Goal: Information Seeking & Learning: Find specific fact

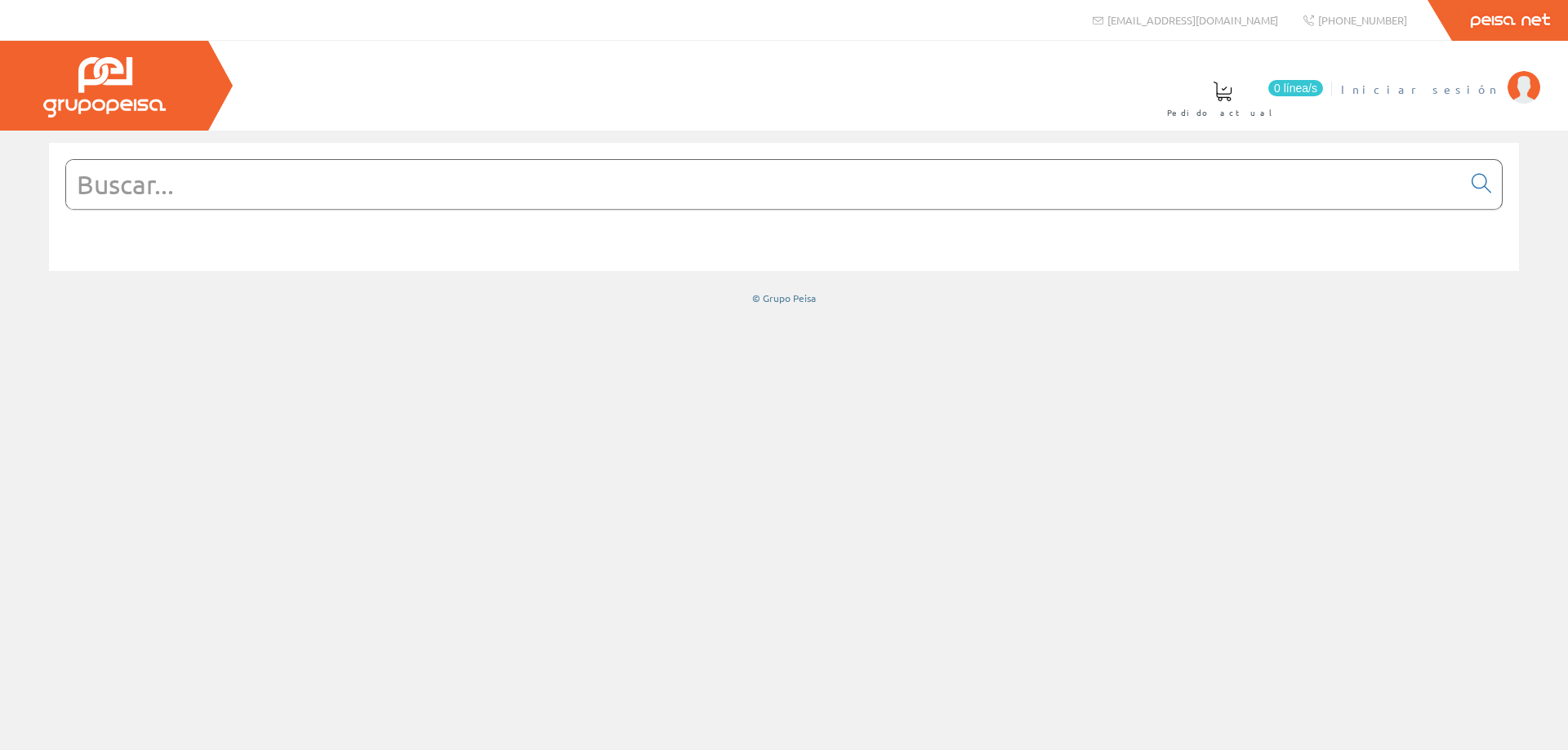
click at [1473, 90] on span "Iniciar sesión" at bounding box center [1420, 89] width 159 height 16
click at [624, 174] on input "text" at bounding box center [763, 185] width 1396 height 49
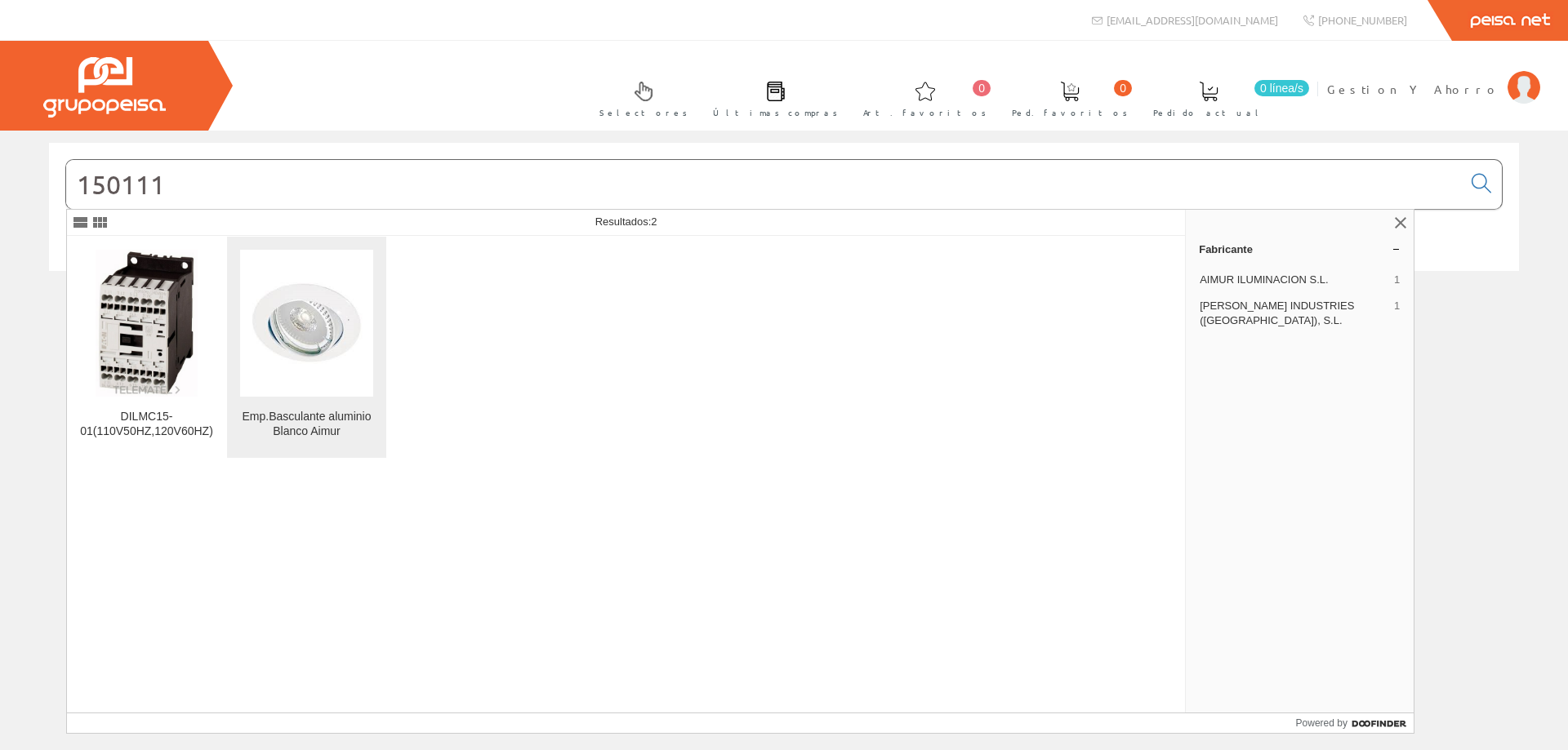
type input "150111"
click at [284, 343] on img at bounding box center [307, 323] width 133 height 97
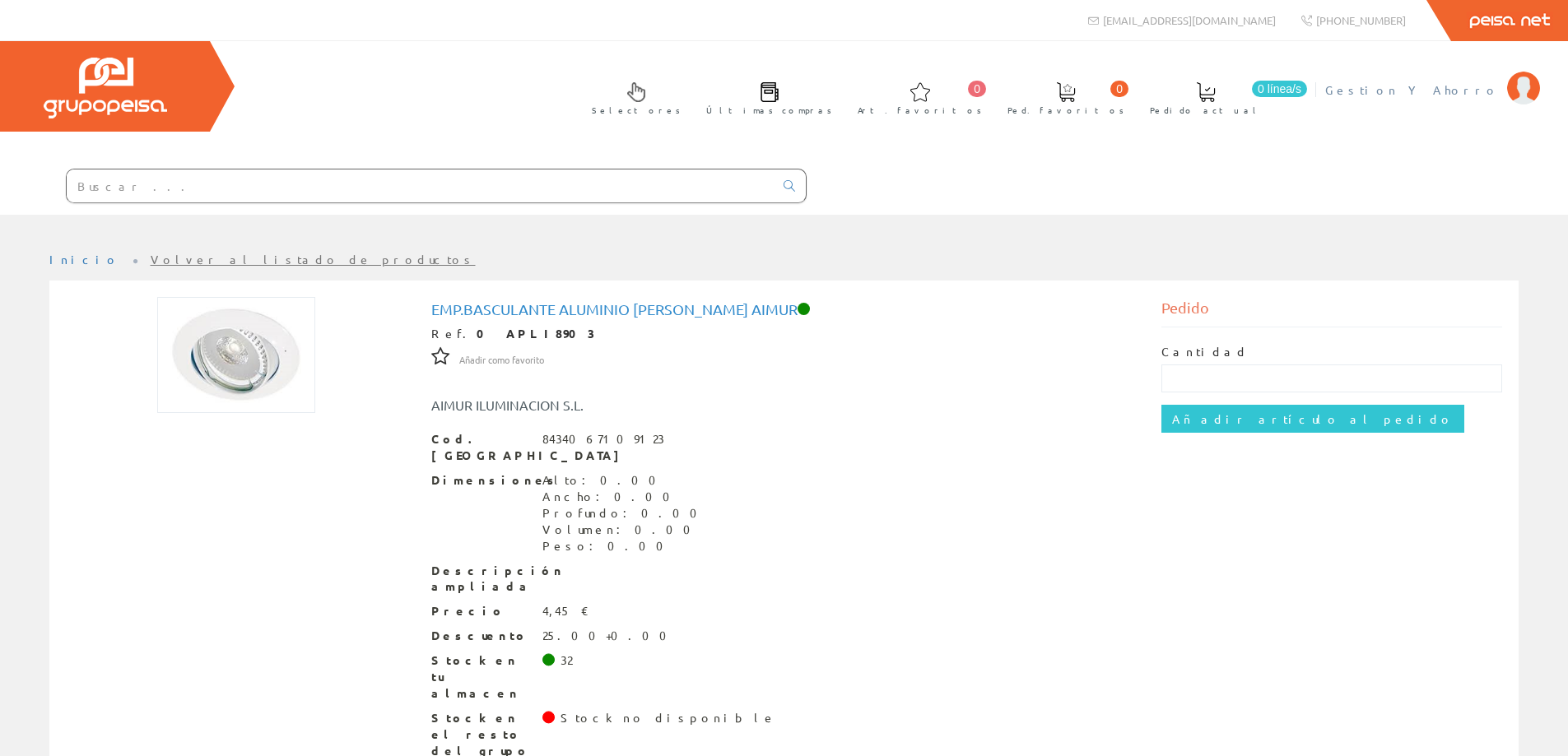
click at [1471, 94] on span "Gestion Y Ahorro" at bounding box center [1411, 90] width 173 height 17
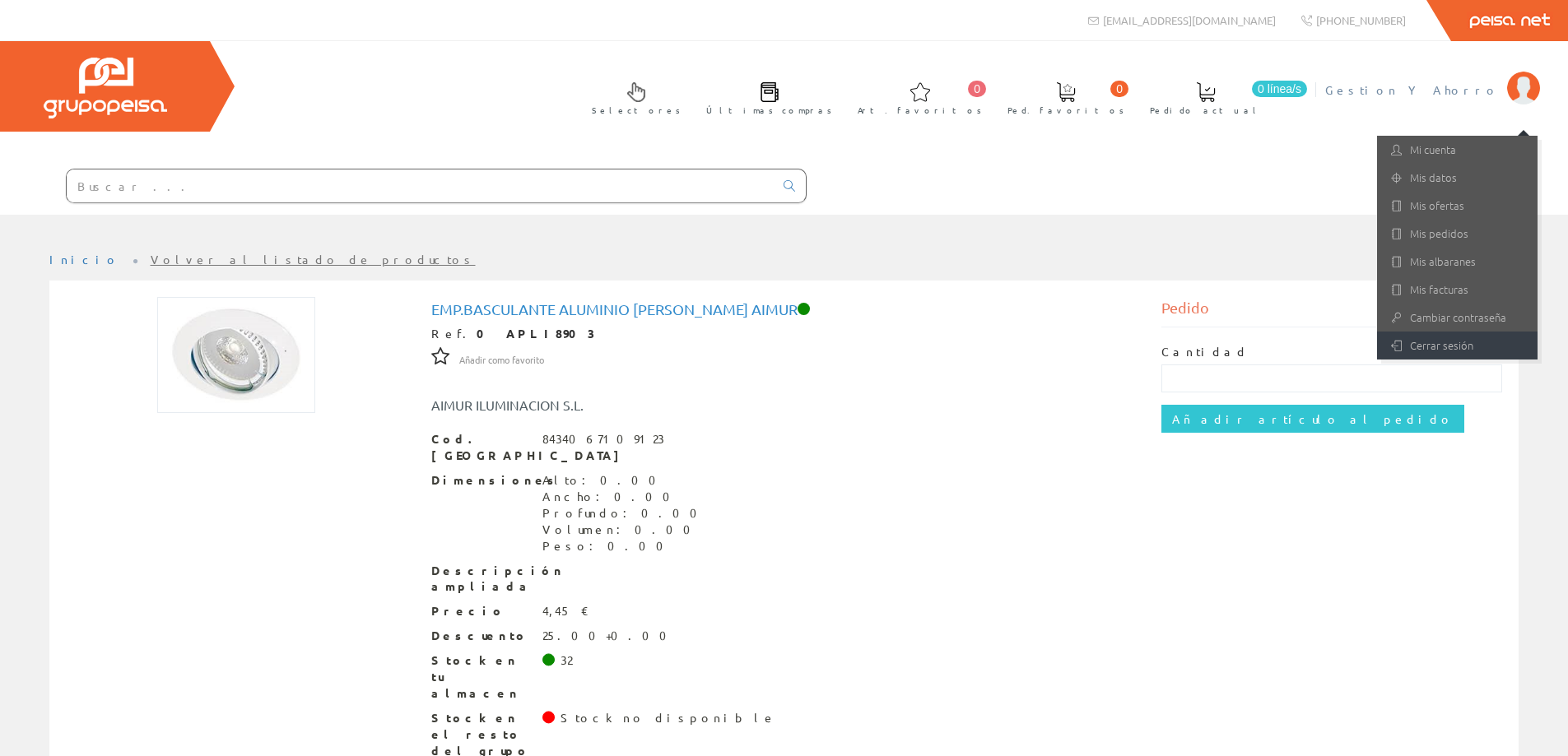
click at [1437, 351] on link "Cerrar sesión" at bounding box center [1458, 346] width 161 height 28
